Goal: Information Seeking & Learning: Learn about a topic

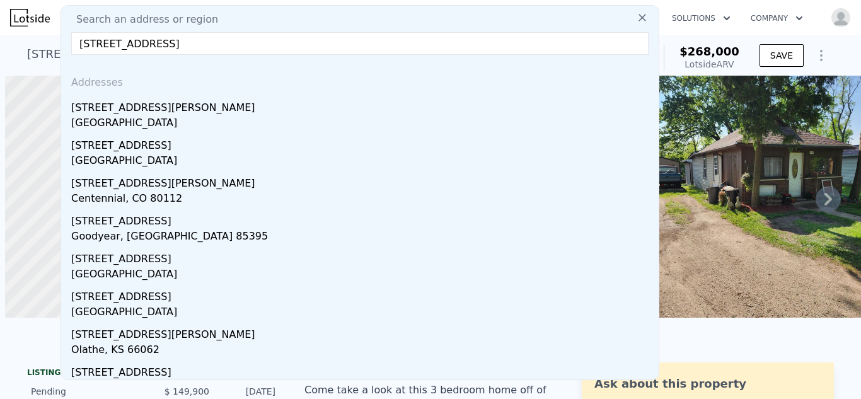
scroll to position [0, 5]
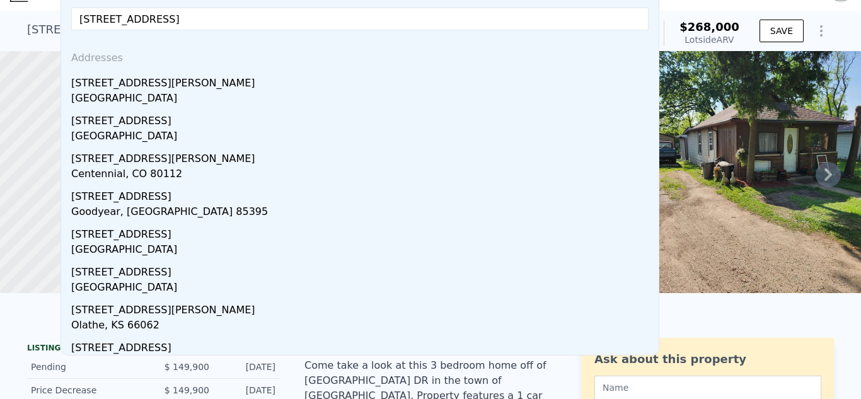
click at [33, 44] on div "[STREET_ADDRESS][PERSON_NAME] Pending from $149,900 (~ARV $268k )" at bounding box center [300, 33] width 547 height 35
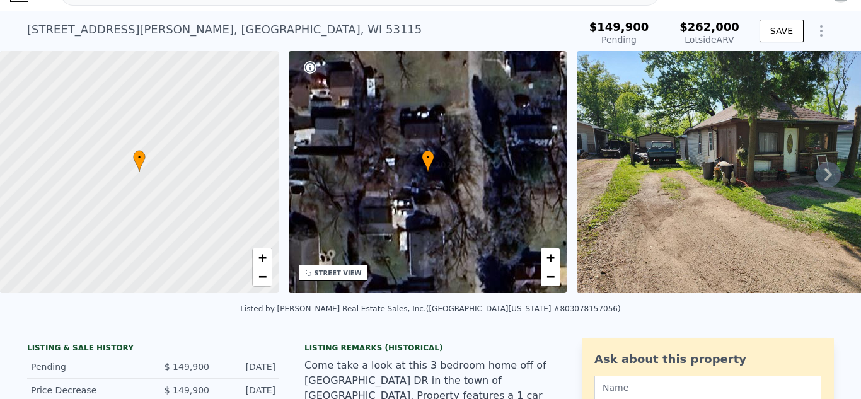
type input "5662.8"
checkbox input "true"
type input "$ 262,000"
type input "$ 88,172"
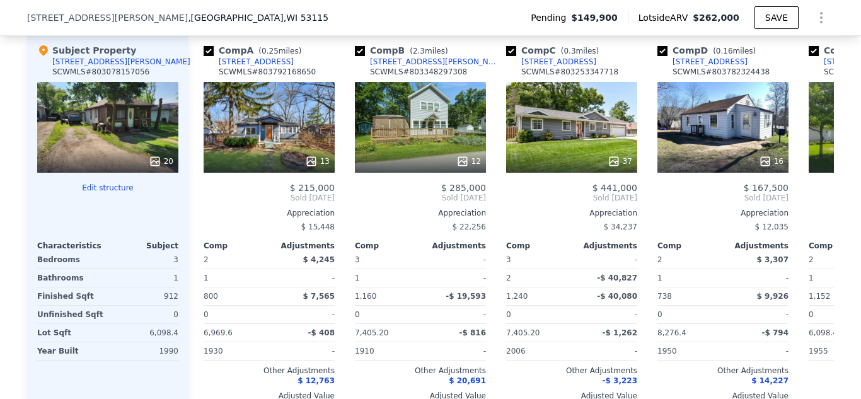
scroll to position [1357, 0]
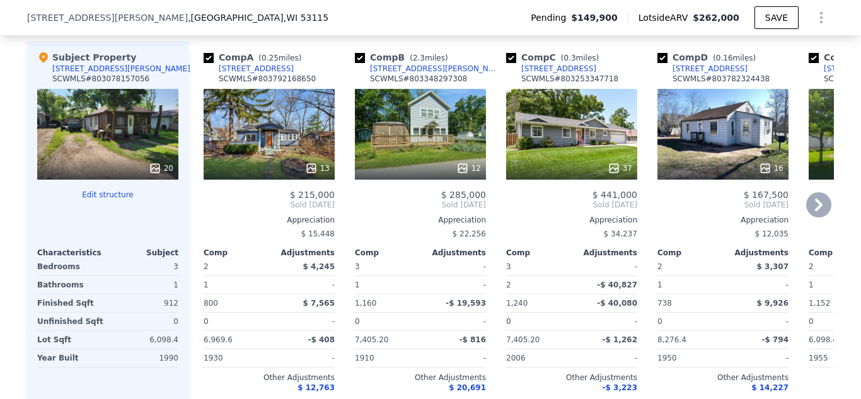
click at [311, 168] on icon at bounding box center [311, 168] width 13 height 13
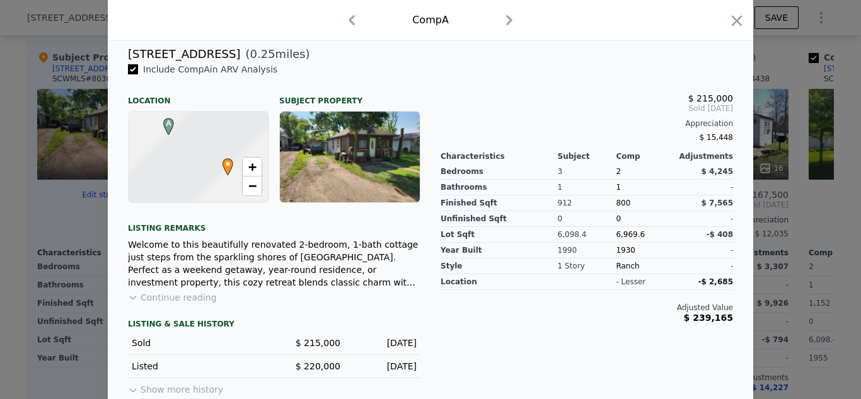
scroll to position [322, 0]
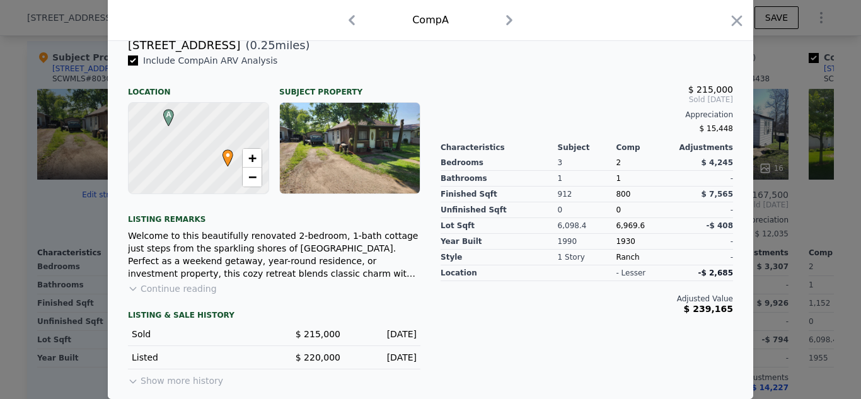
click at [179, 288] on button "Continue reading" at bounding box center [172, 288] width 89 height 13
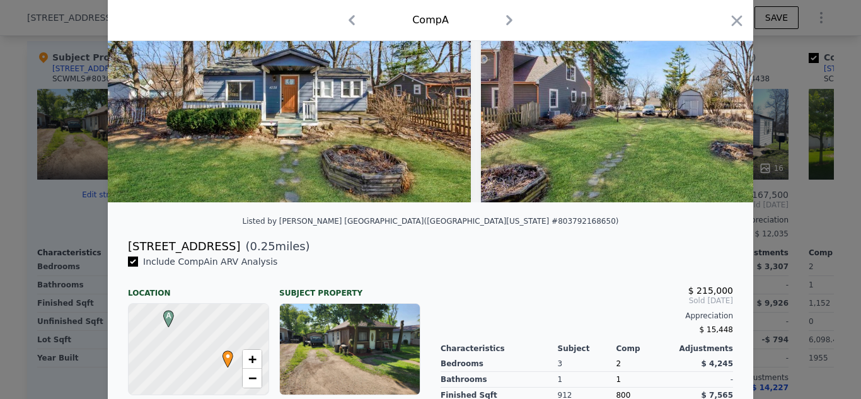
scroll to position [0, 0]
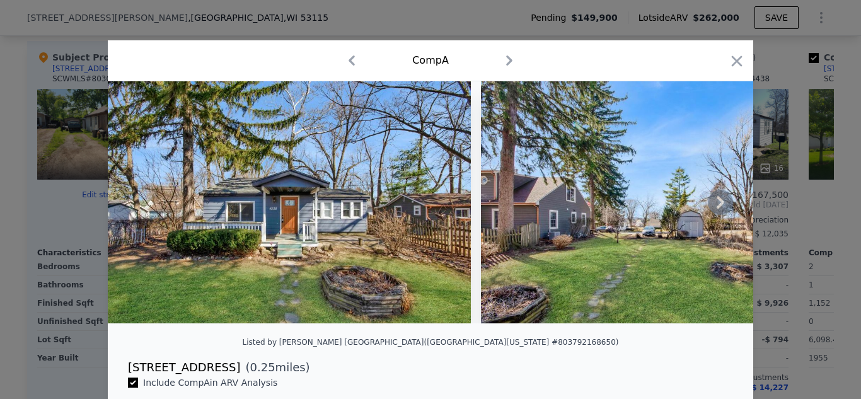
click at [716, 200] on icon at bounding box center [720, 202] width 25 height 25
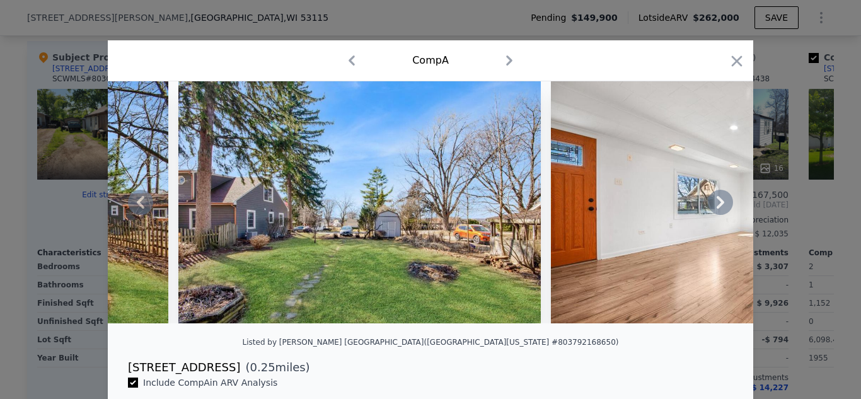
click at [716, 199] on icon at bounding box center [720, 202] width 25 height 25
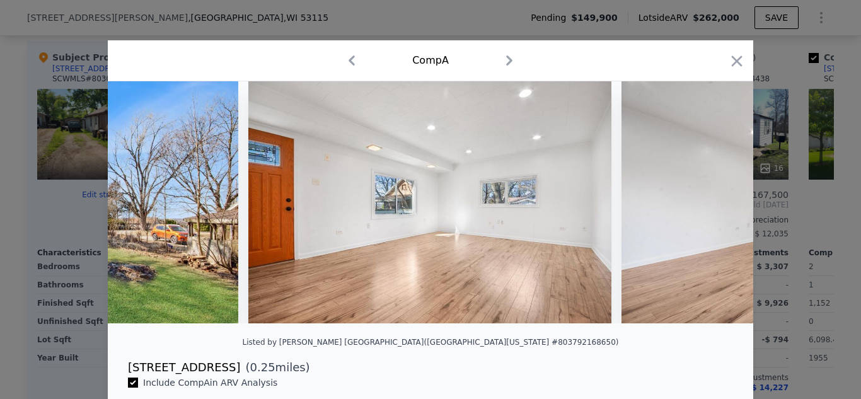
click at [716, 199] on div at bounding box center [431, 202] width 646 height 242
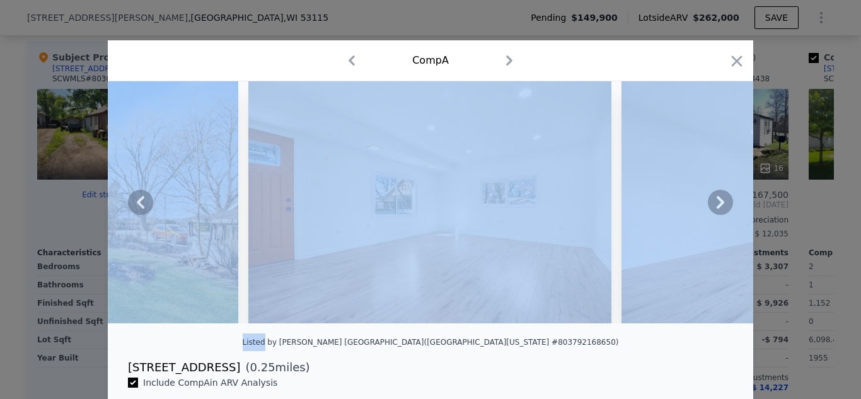
click at [716, 199] on icon at bounding box center [720, 202] width 25 height 25
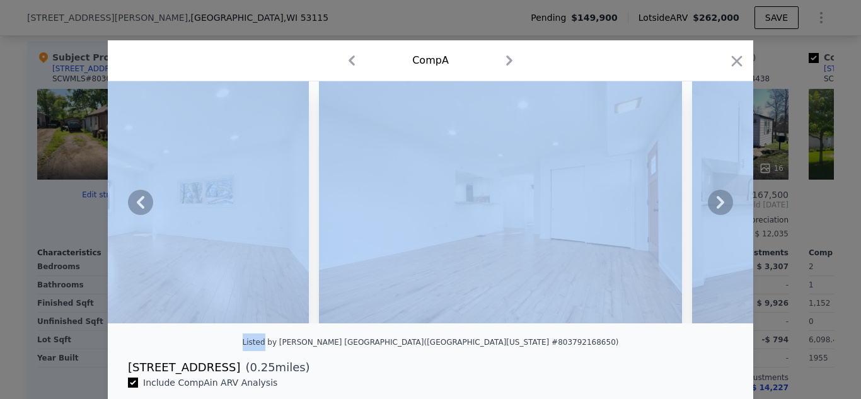
click at [716, 199] on icon at bounding box center [720, 202] width 25 height 25
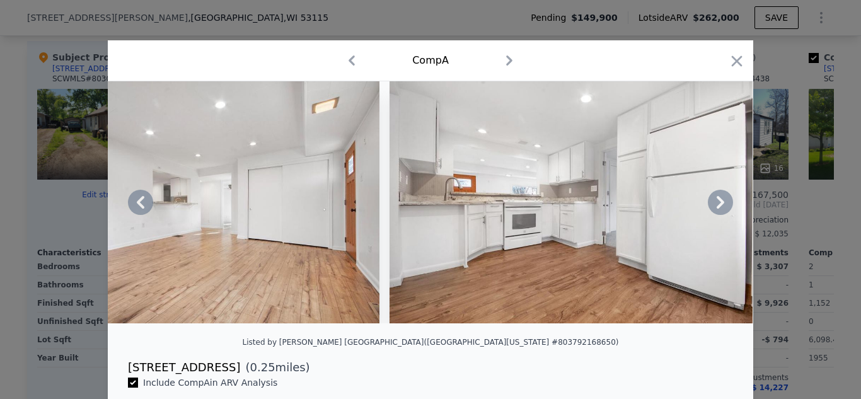
click at [716, 199] on icon at bounding box center [720, 202] width 25 height 25
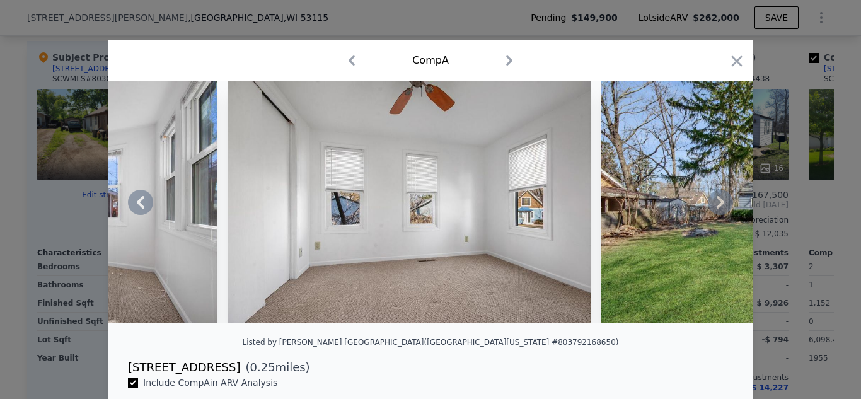
click at [716, 199] on icon at bounding box center [720, 202] width 25 height 25
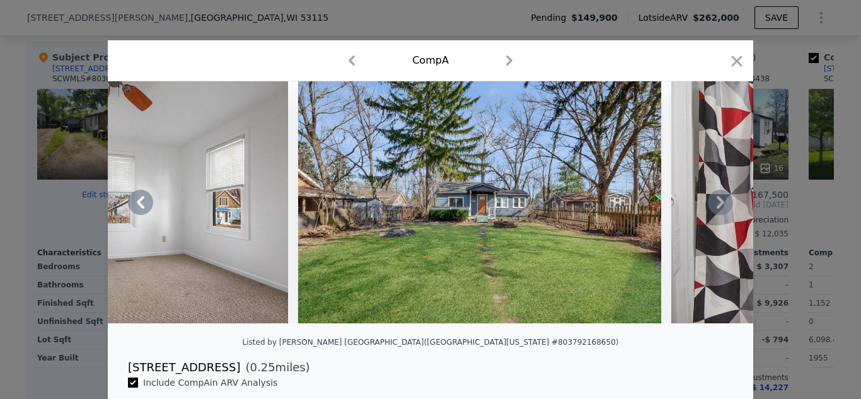
click at [716, 199] on icon at bounding box center [720, 202] width 25 height 25
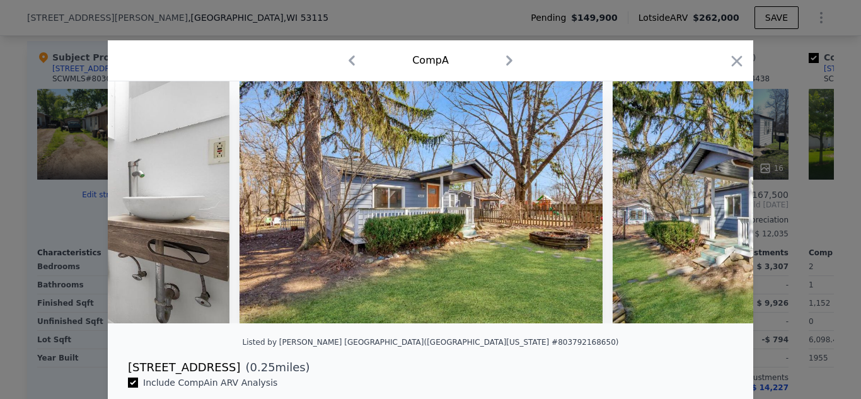
scroll to position [0, 3329]
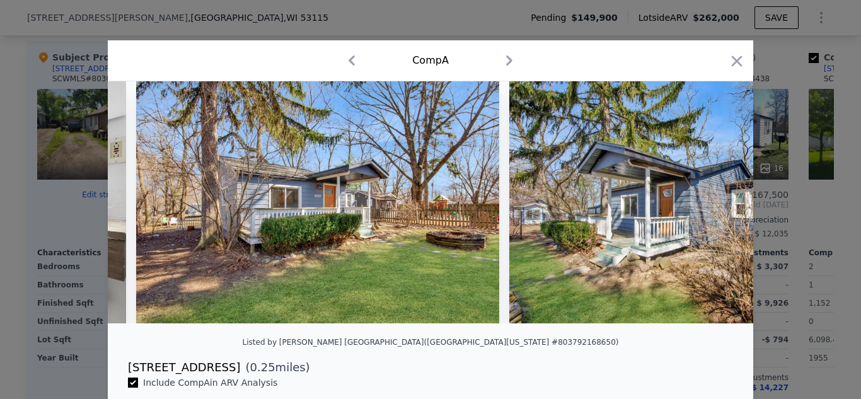
click at [716, 199] on div at bounding box center [431, 202] width 646 height 242
click at [716, 199] on icon at bounding box center [720, 202] width 25 height 25
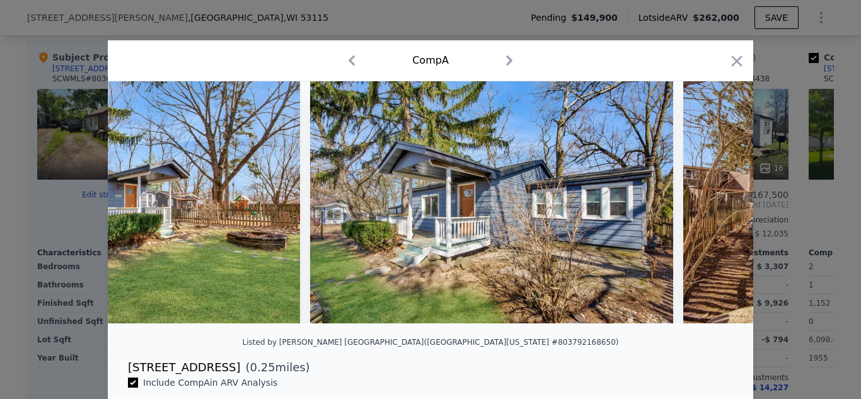
scroll to position [0, 3632]
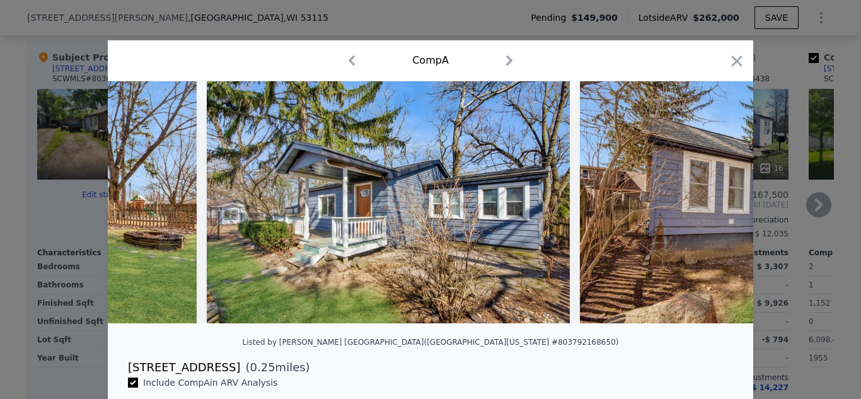
click at [740, 64] on icon "button" at bounding box center [737, 60] width 11 height 11
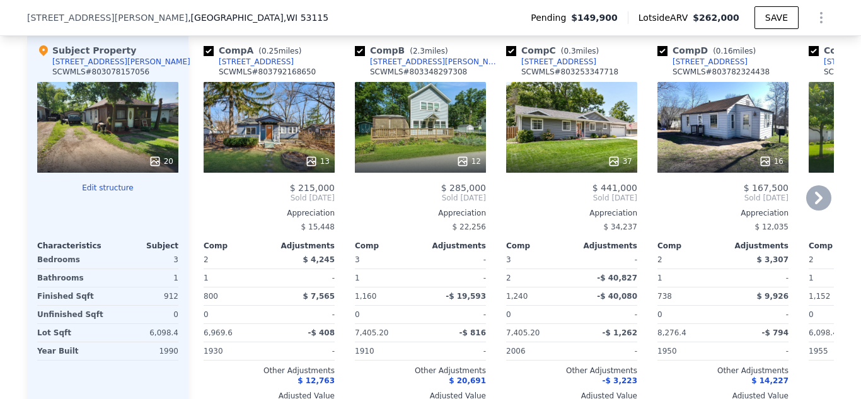
scroll to position [1358, 0]
